Goal: Task Accomplishment & Management: Manage account settings

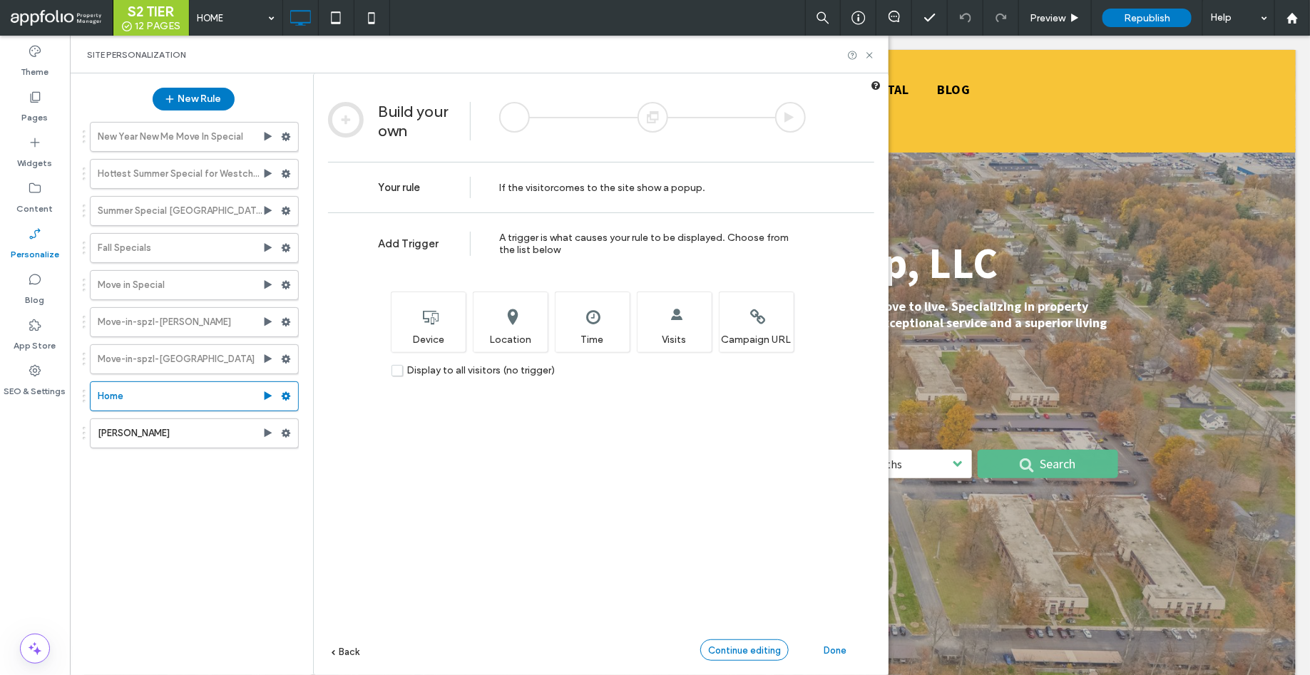
click at [720, 641] on div "Continue editing" at bounding box center [744, 650] width 88 height 21
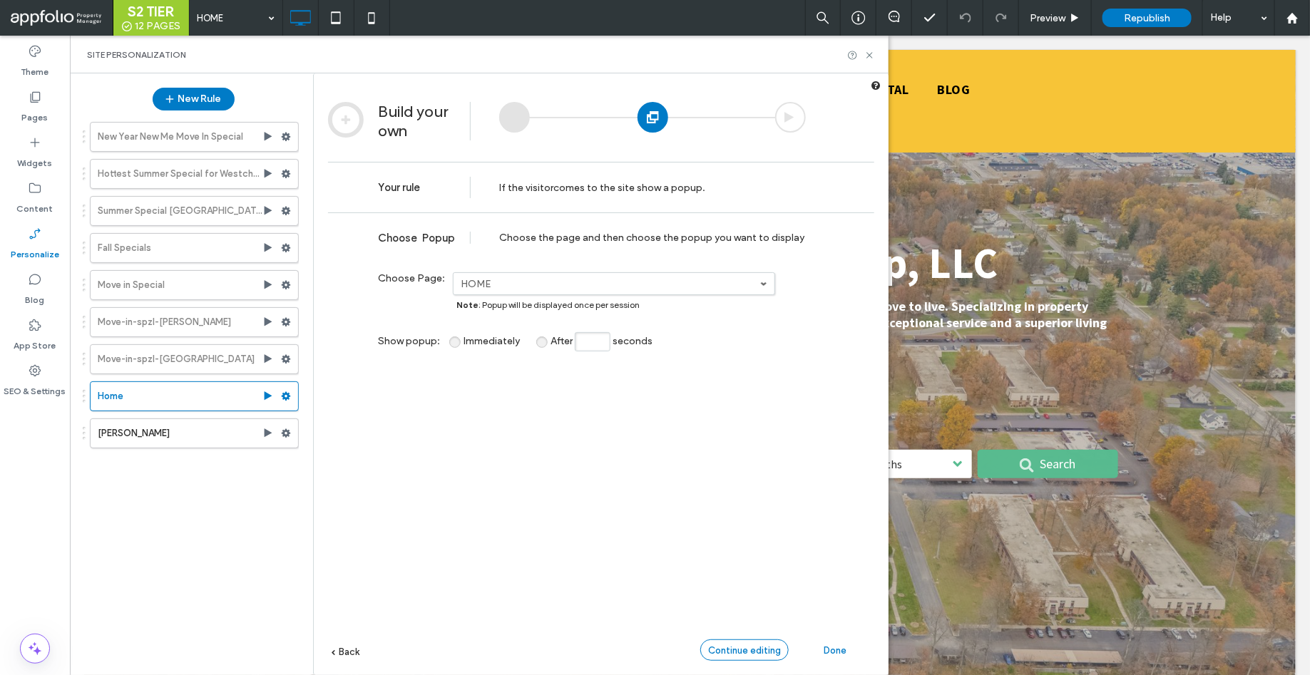
click at [737, 650] on span "Continue editing" at bounding box center [744, 650] width 73 height 11
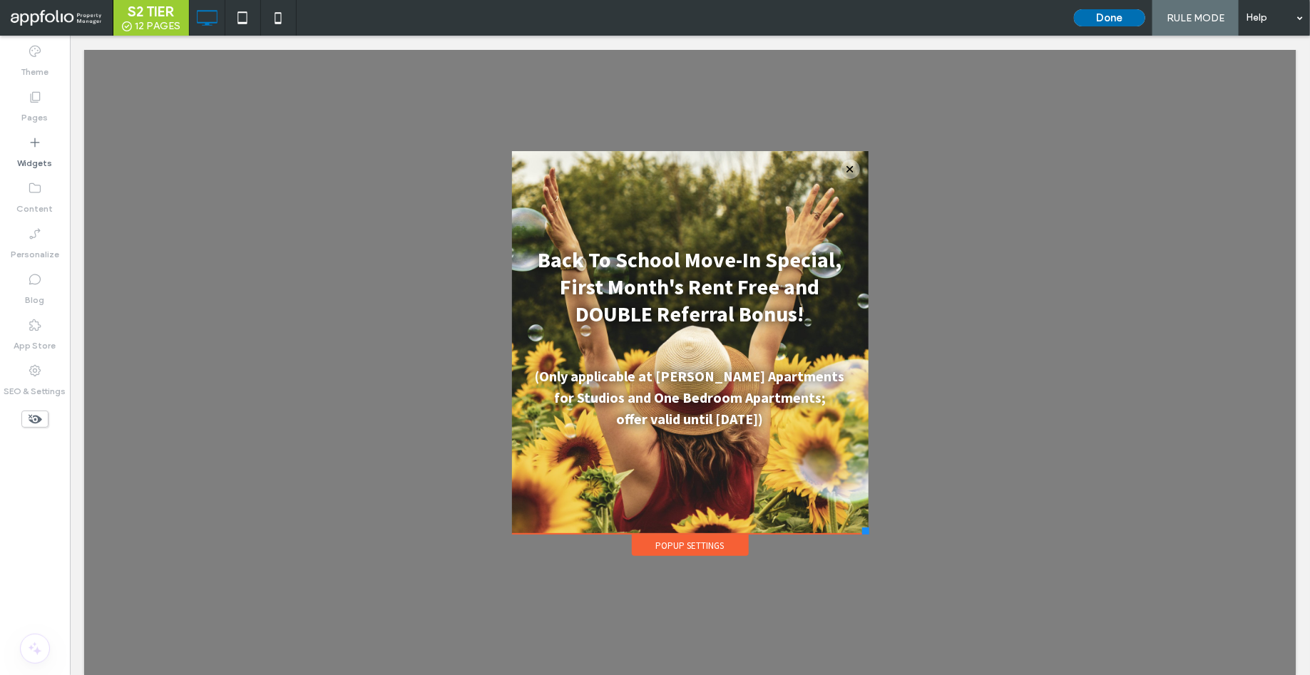
click at [1100, 24] on button "Done" at bounding box center [1109, 17] width 71 height 17
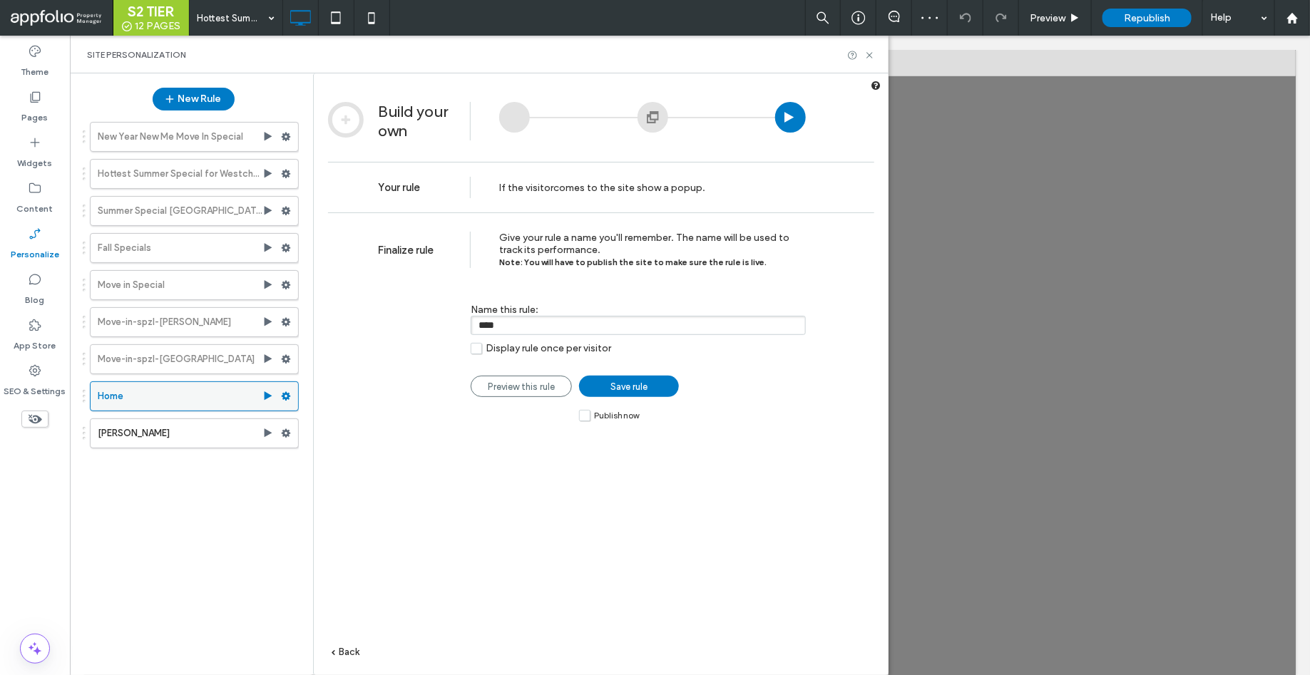
click at [287, 392] on icon at bounding box center [286, 397] width 10 height 10
click at [369, 447] on span "Deactivate" at bounding box center [359, 448] width 52 height 12
click at [186, 431] on label "[PERSON_NAME]" at bounding box center [180, 433] width 165 height 29
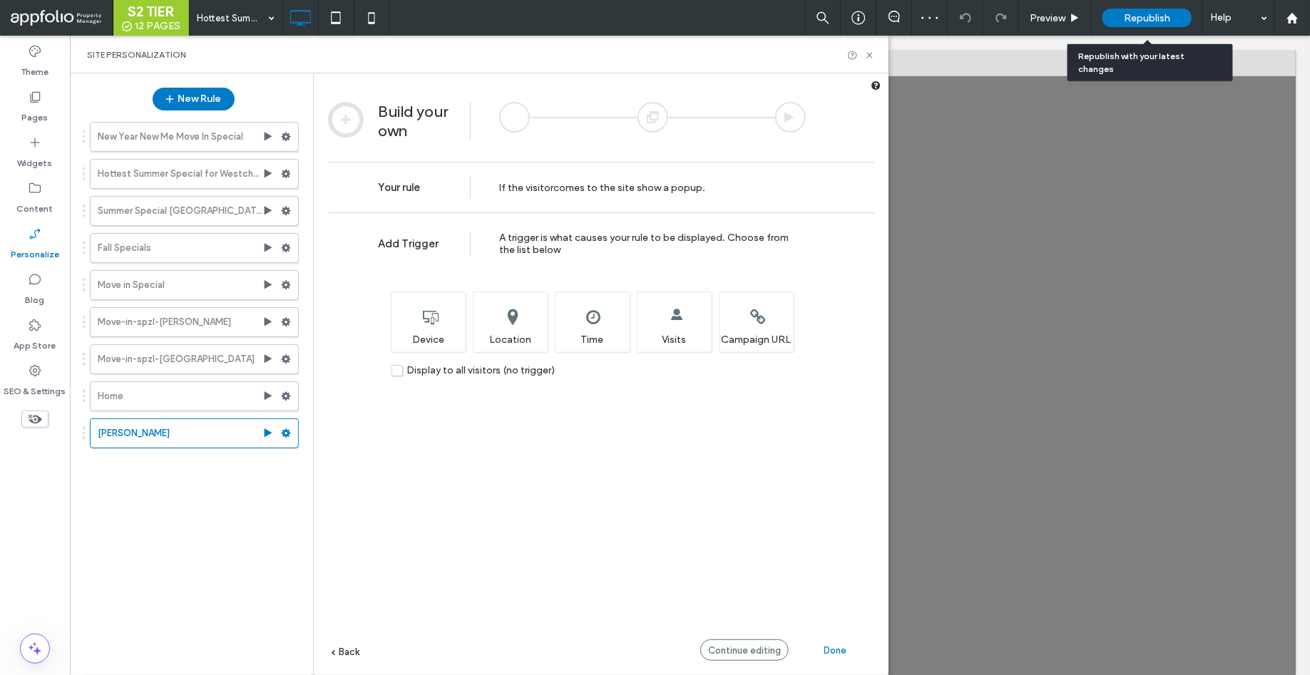
click at [1142, 18] on span "Republish" at bounding box center [1147, 18] width 46 height 12
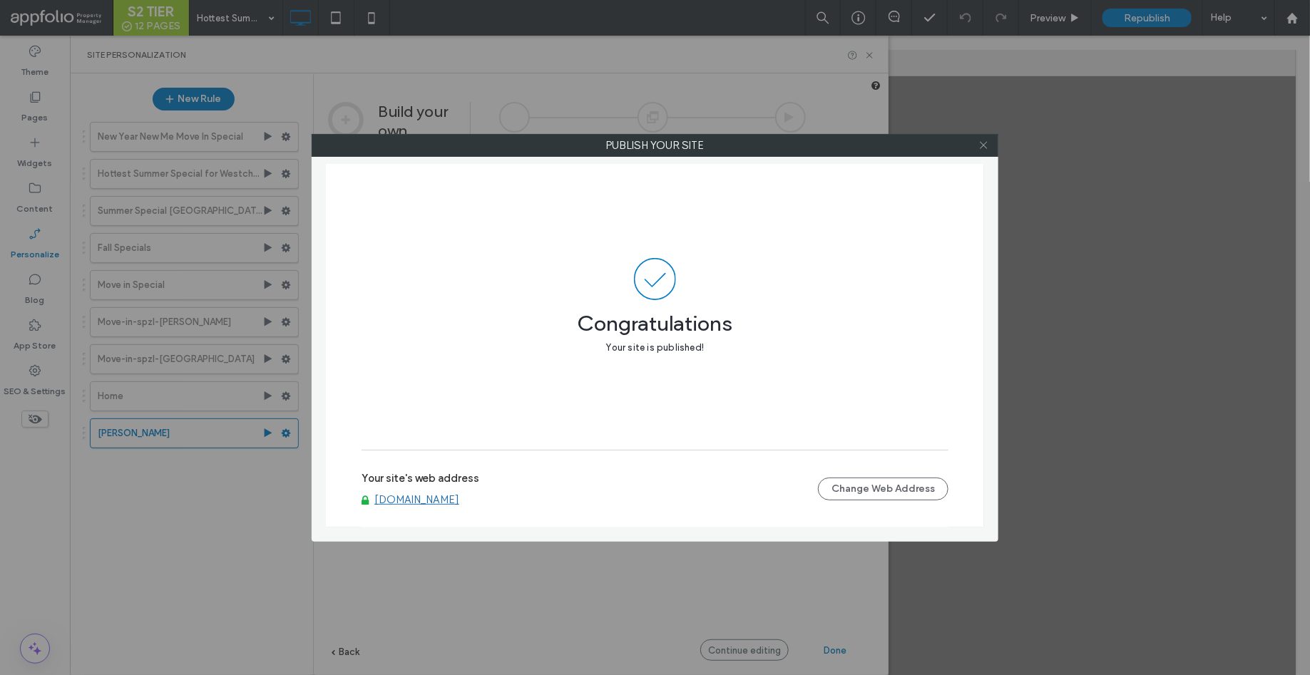
click at [983, 145] on use at bounding box center [983, 145] width 7 height 7
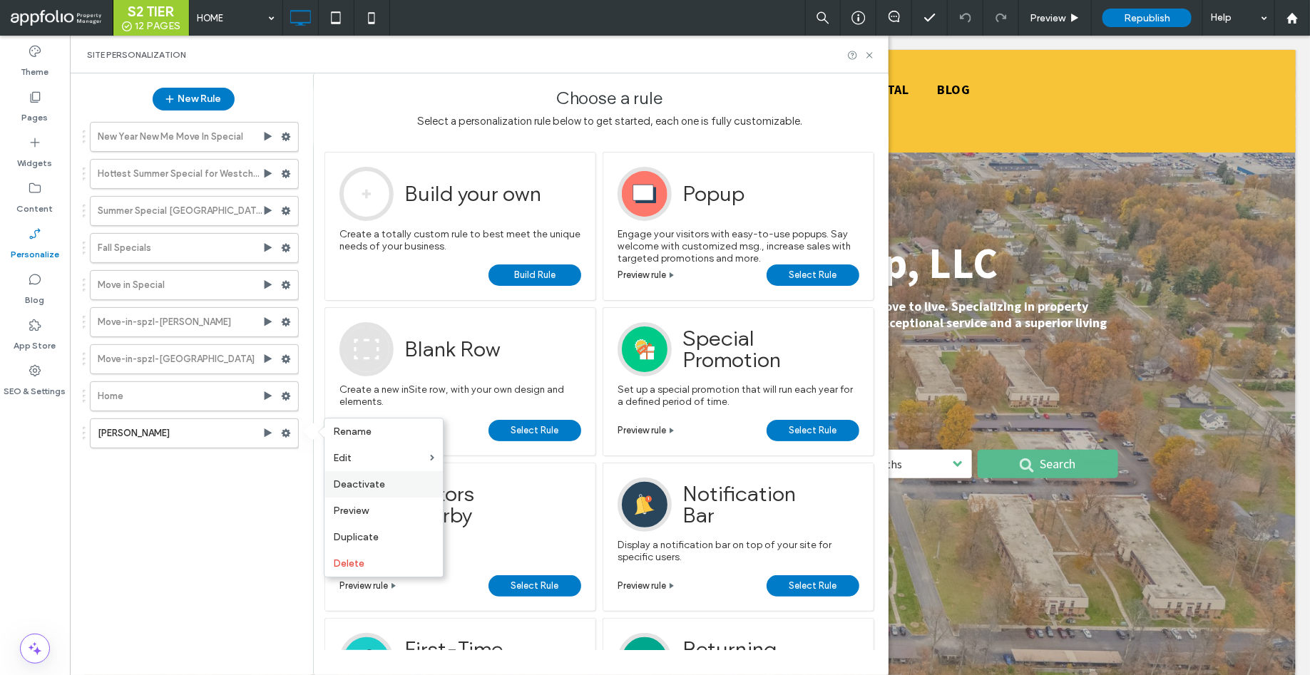
click at [359, 485] on span "Deactivate" at bounding box center [359, 485] width 52 height 12
click at [173, 536] on div "New Year New Me Move In Special Hottest Summer Special for [GEOGRAPHIC_DATA] Ho…" at bounding box center [186, 389] width 225 height 549
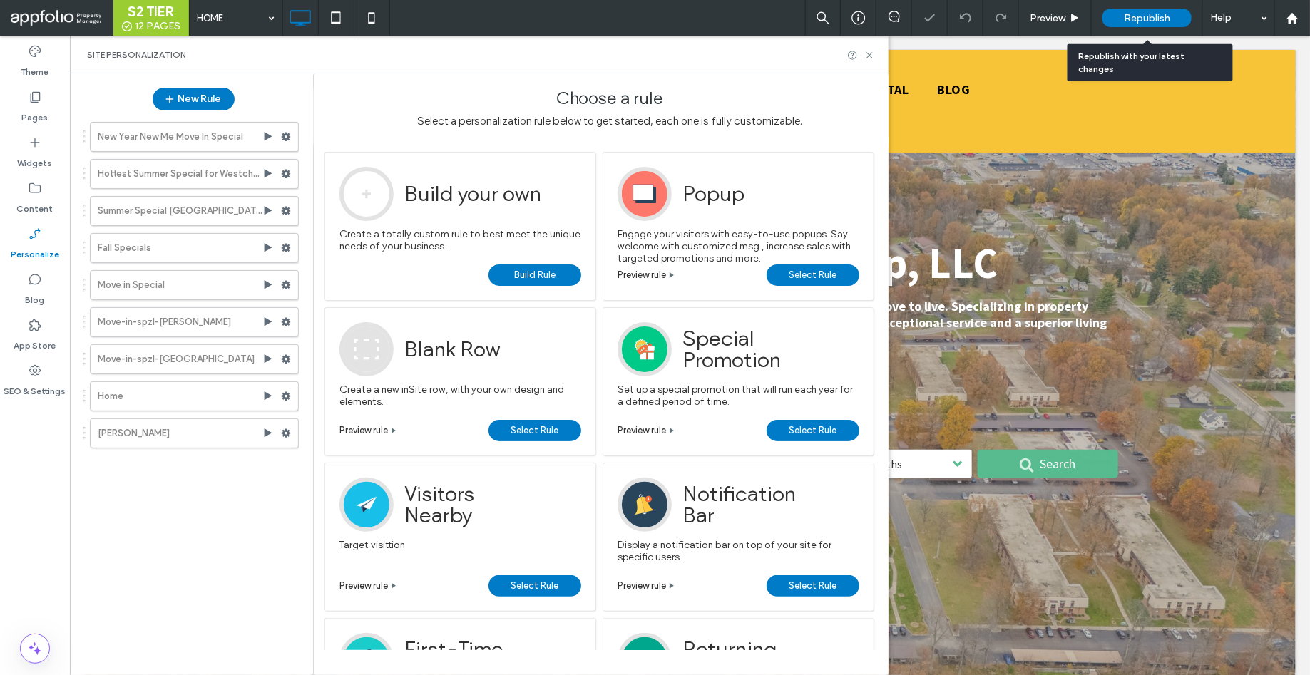
click at [1150, 16] on span "Republish" at bounding box center [1147, 18] width 46 height 12
